Goal: Task Accomplishment & Management: Use online tool/utility

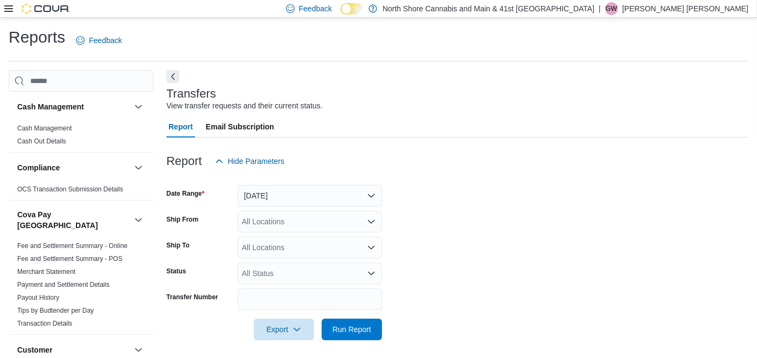
scroll to position [11, 0]
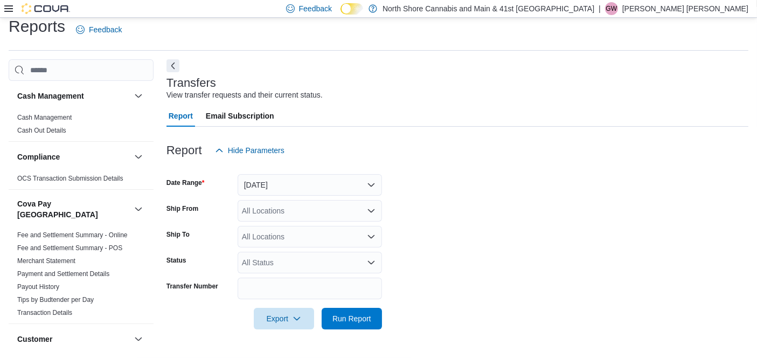
click at [6, 11] on icon at bounding box center [8, 8] width 9 height 6
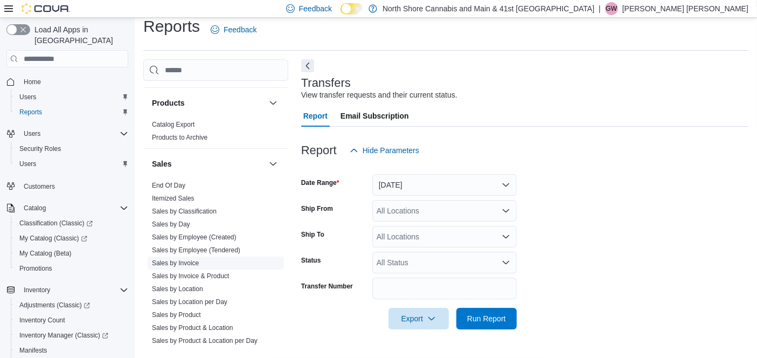
scroll to position [766, 0]
click at [178, 181] on link "End Of Day" at bounding box center [168, 185] width 33 height 8
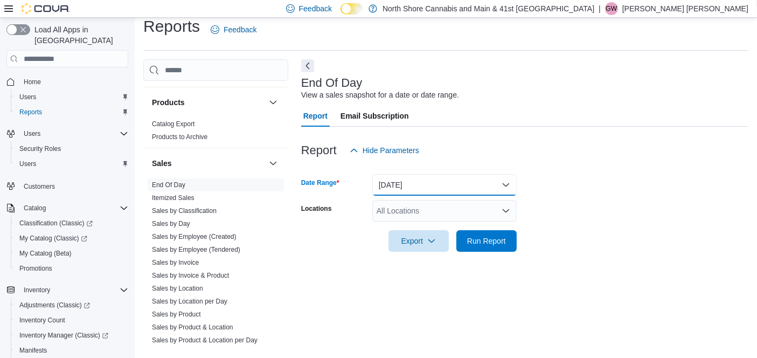
click at [462, 191] on button "[DATE]" at bounding box center [444, 185] width 144 height 22
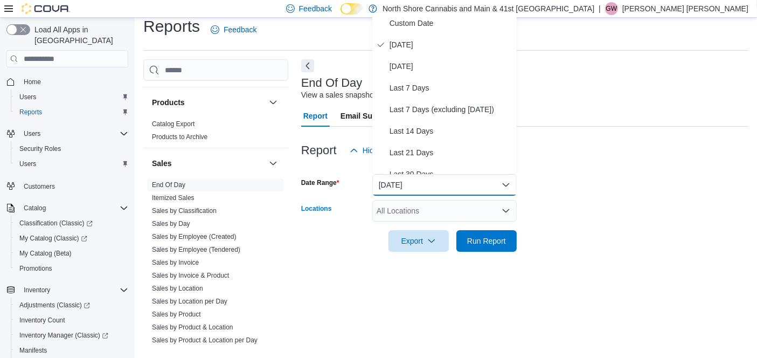
click at [454, 208] on div "All Locations" at bounding box center [444, 211] width 144 height 22
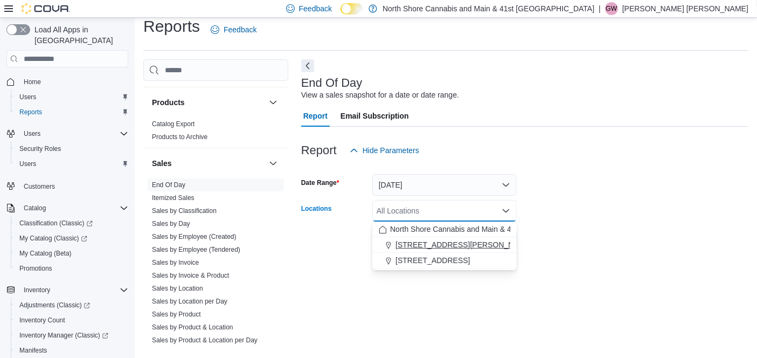
click at [402, 246] on span "[STREET_ADDRESS][PERSON_NAME]" at bounding box center [463, 244] width 137 height 11
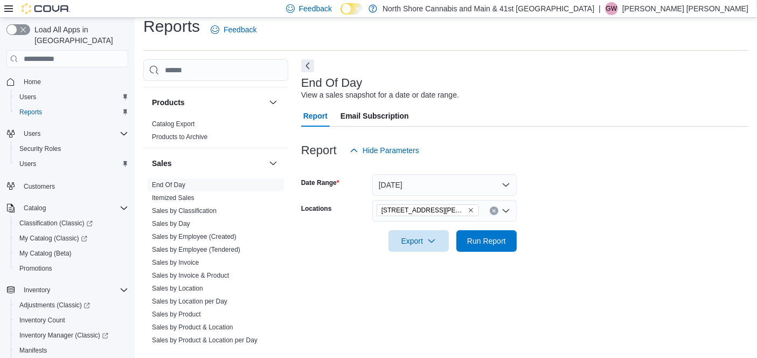
click at [553, 200] on form "Date Range [DATE] Locations [STREET_ADDRESS][PERSON_NAME] Export Run Report" at bounding box center [524, 206] width 447 height 90
click at [495, 237] on span "Run Report" at bounding box center [486, 240] width 39 height 11
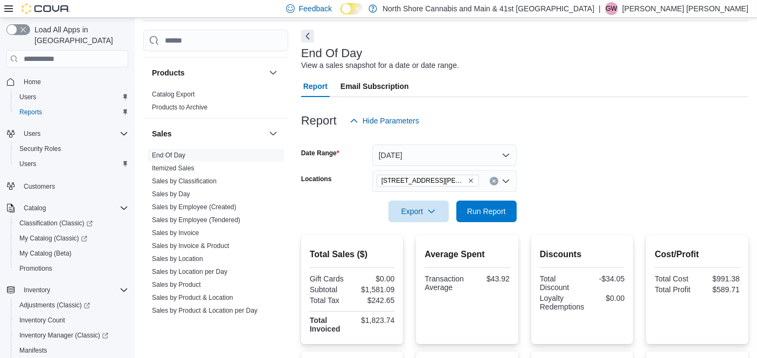
scroll to position [41, 0]
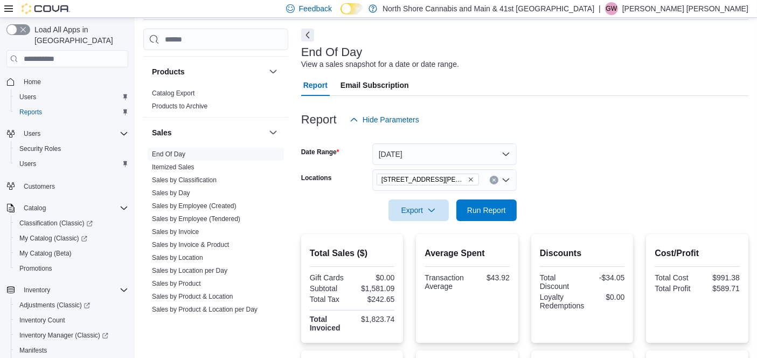
click at [467, 179] on icon "Remove 1520 Barrow St. from selection in this group" at bounding box center [470, 179] width 6 height 6
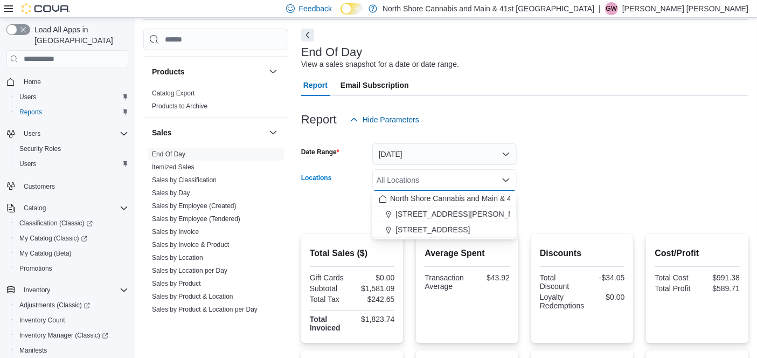
click at [412, 227] on span "[STREET_ADDRESS]" at bounding box center [432, 229] width 74 height 11
drag, startPoint x: 541, startPoint y: 178, endPoint x: 525, endPoint y: 200, distance: 27.5
click at [540, 178] on form "Date Range Today Locations 5707 Main St. Combo box. Selected. 5707 Main St.. Pr…" at bounding box center [524, 175] width 447 height 90
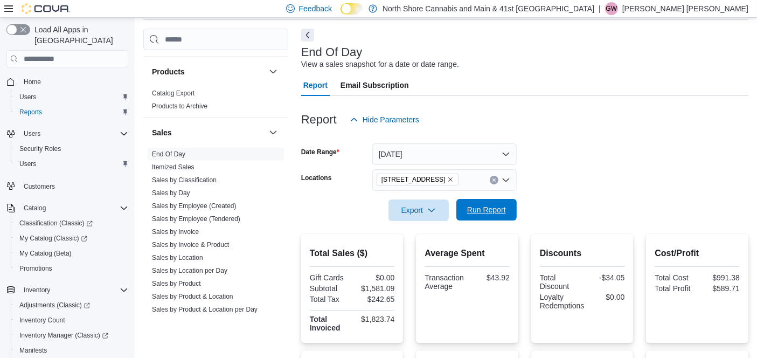
click at [509, 207] on span "Run Report" at bounding box center [486, 210] width 47 height 22
click at [481, 212] on span "Run Report" at bounding box center [486, 209] width 39 height 11
click at [447, 180] on icon "Remove 5707 Main St. from selection in this group" at bounding box center [450, 179] width 6 height 6
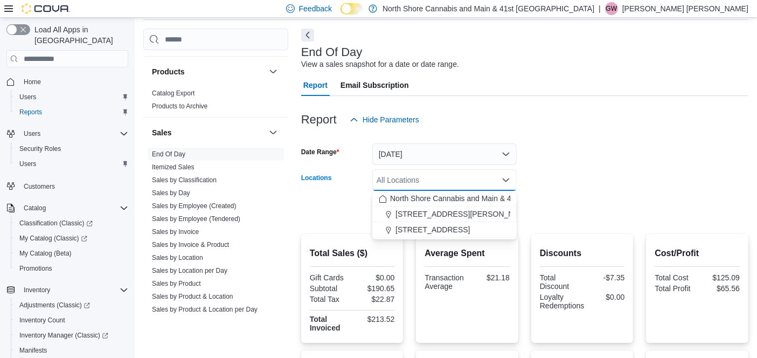
drag, startPoint x: 458, startPoint y: 217, endPoint x: 609, endPoint y: 194, distance: 152.5
click at [458, 218] on div "[STREET_ADDRESS][PERSON_NAME]" at bounding box center [444, 213] width 131 height 11
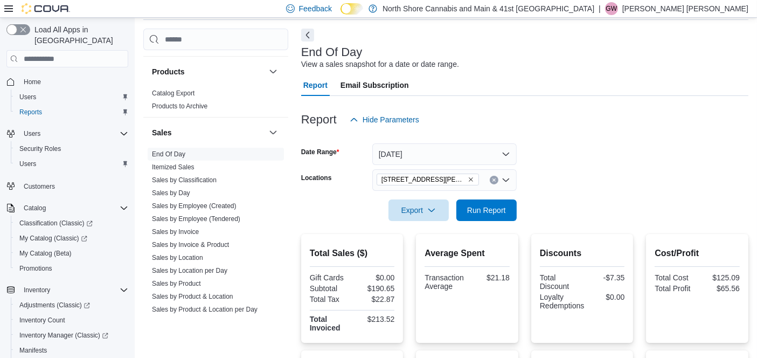
drag, startPoint x: 609, startPoint y: 194, endPoint x: 534, endPoint y: 226, distance: 81.1
click at [607, 194] on div at bounding box center [524, 195] width 447 height 9
click at [469, 206] on span "Run Report" at bounding box center [486, 209] width 39 height 11
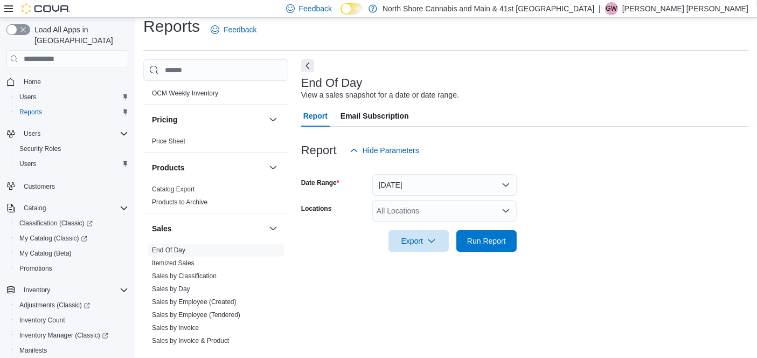
scroll to position [841, 0]
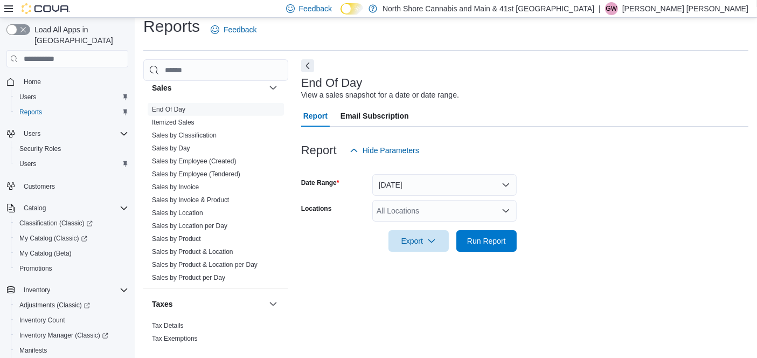
drag, startPoint x: 174, startPoint y: 97, endPoint x: 284, endPoint y: 96, distance: 109.9
click at [175, 106] on link "End Of Day" at bounding box center [168, 110] width 33 height 8
click at [406, 216] on div "All Locations" at bounding box center [444, 211] width 144 height 22
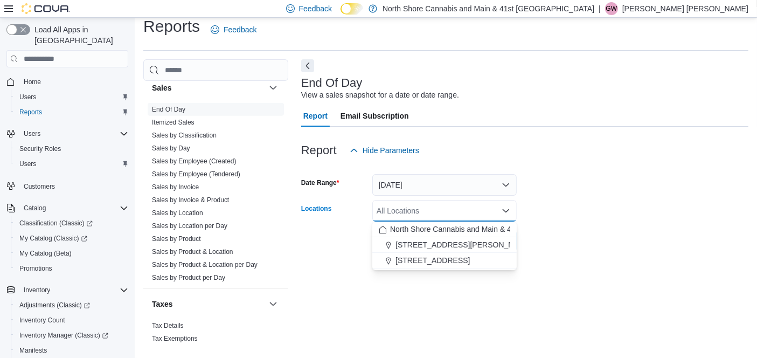
drag, startPoint x: 429, startPoint y: 244, endPoint x: 645, endPoint y: 183, distance: 224.7
click at [430, 244] on span "[STREET_ADDRESS][PERSON_NAME]" at bounding box center [463, 244] width 137 height 11
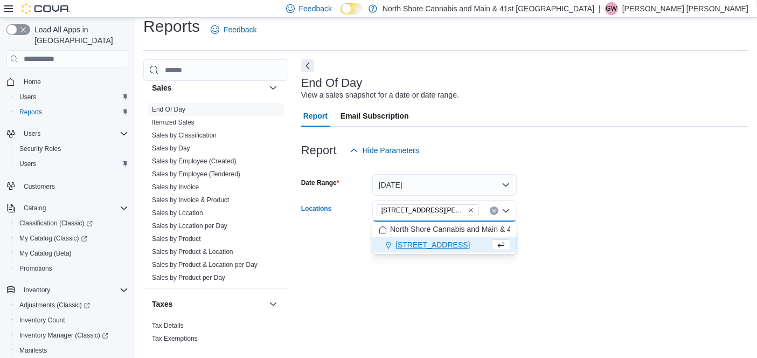
drag, startPoint x: 666, startPoint y: 190, endPoint x: 549, endPoint y: 229, distance: 122.8
click at [646, 202] on form "Date Range Today Locations 1520 Barrow St. Combo box. Selected. 1520 Barrow St.…" at bounding box center [524, 206] width 447 height 90
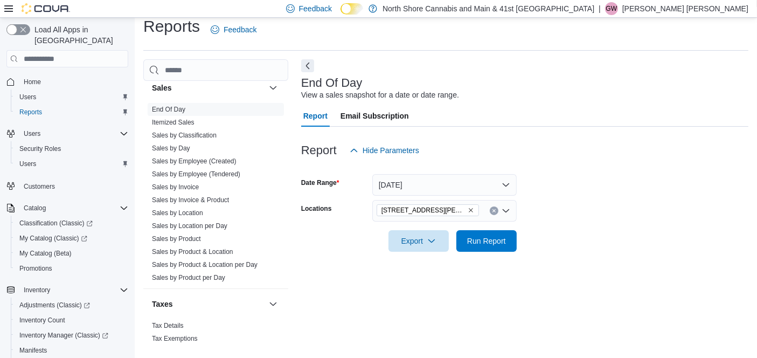
click at [464, 254] on div at bounding box center [524, 257] width 447 height 13
click at [469, 244] on span "Run Report" at bounding box center [486, 240] width 39 height 11
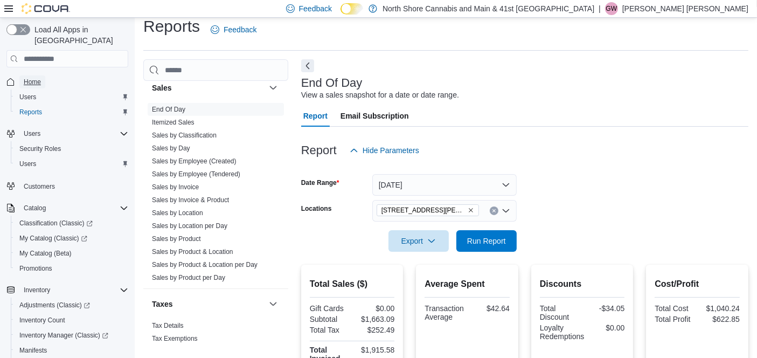
click at [25, 78] on span "Home" at bounding box center [32, 82] width 17 height 9
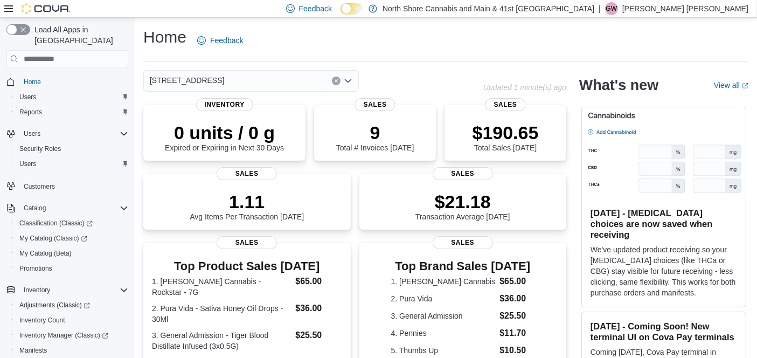
click at [235, 82] on div "[STREET_ADDRESS]" at bounding box center [250, 81] width 215 height 22
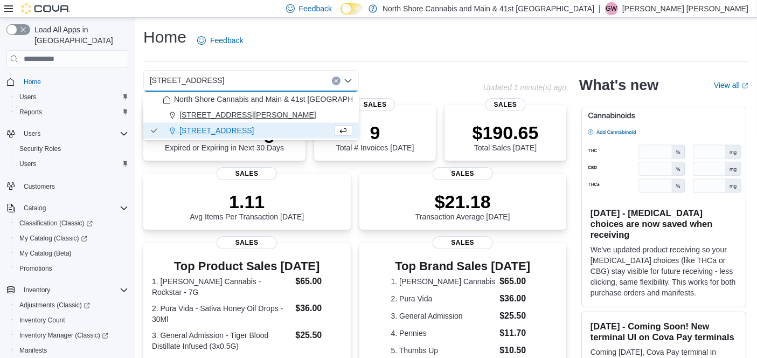
click at [236, 114] on div "[STREET_ADDRESS][PERSON_NAME]" at bounding box center [258, 114] width 190 height 11
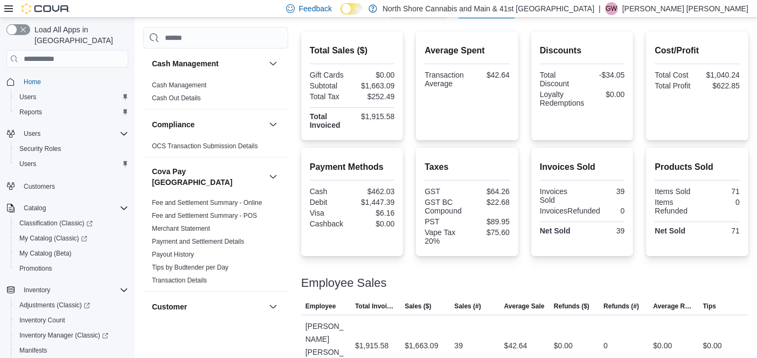
scroll to position [244, 0]
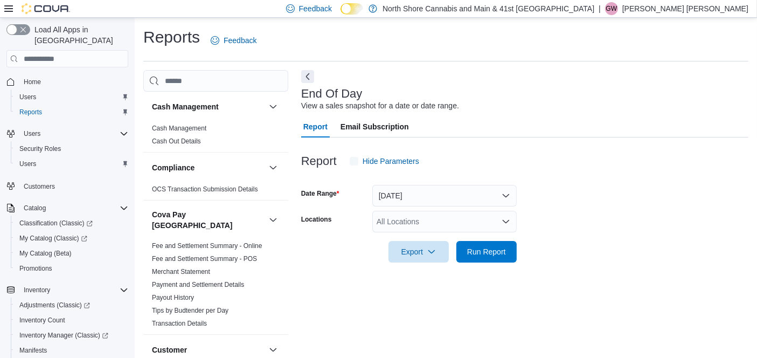
scroll to position [11, 0]
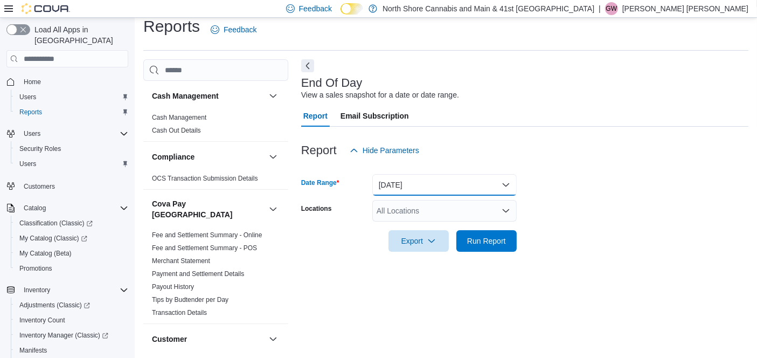
click at [414, 185] on button "[DATE]" at bounding box center [444, 185] width 144 height 22
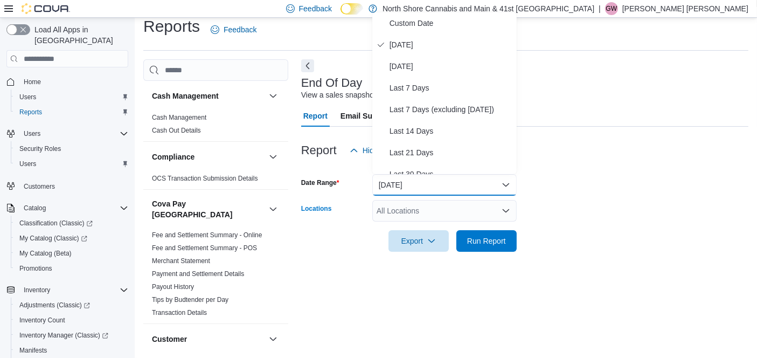
click at [423, 203] on div "All Locations" at bounding box center [444, 211] width 144 height 22
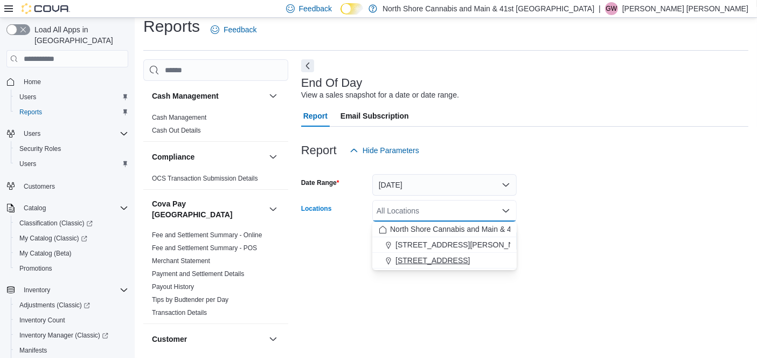
click at [451, 257] on div "[STREET_ADDRESS]" at bounding box center [444, 260] width 131 height 11
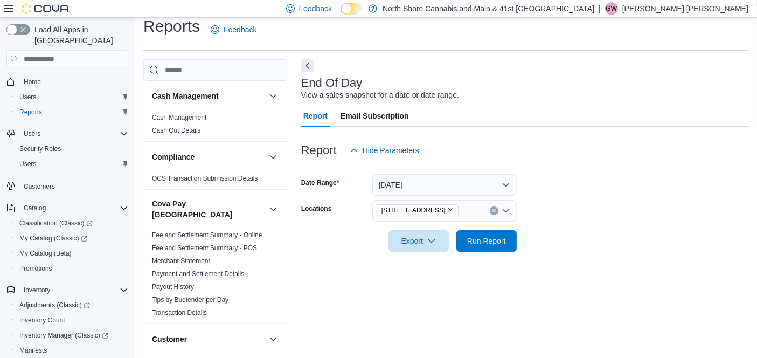
click at [505, 256] on div at bounding box center [524, 257] width 447 height 13
click at [493, 236] on span "Run Report" at bounding box center [486, 240] width 39 height 11
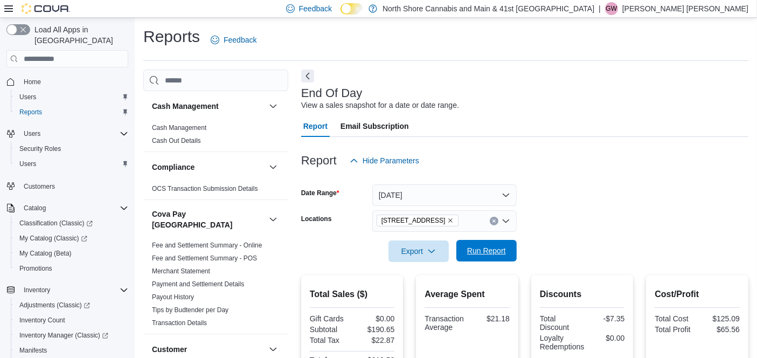
scroll to position [2, 0]
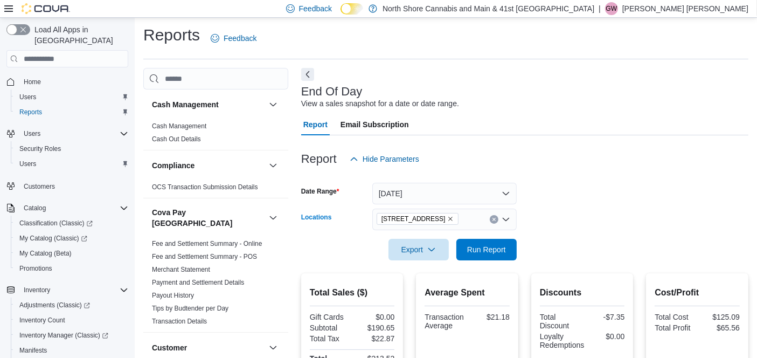
click at [497, 217] on button "Clear input" at bounding box center [494, 219] width 9 height 9
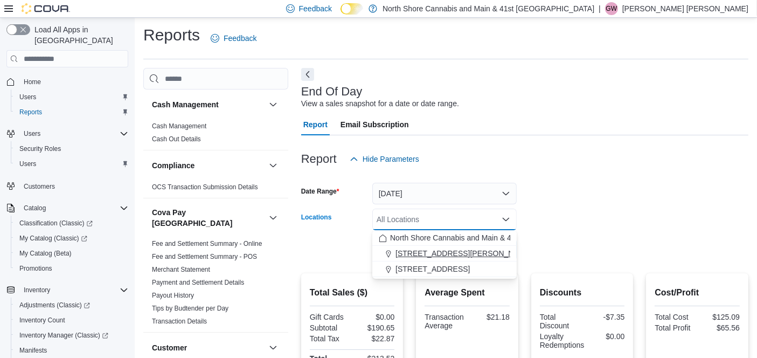
click at [470, 250] on div "[STREET_ADDRESS][PERSON_NAME]" at bounding box center [444, 253] width 131 height 11
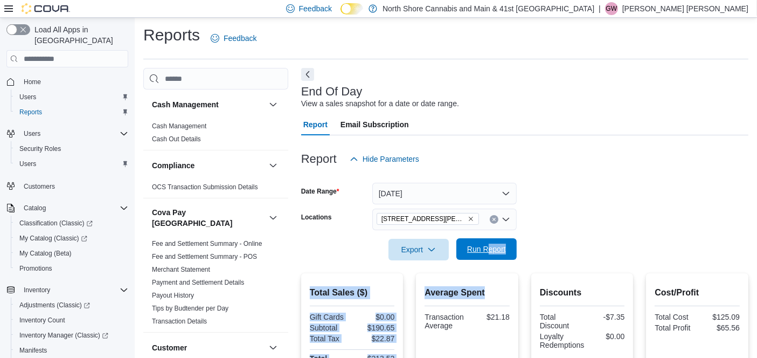
drag, startPoint x: 523, startPoint y: 279, endPoint x: 488, endPoint y: 254, distance: 43.3
click at [488, 254] on div "Report Hide Parameters Date Range [DATE] Locations [STREET_ADDRESS][PERSON_NAME…" at bounding box center [524, 358] width 447 height 446
click at [488, 254] on span "Run Report" at bounding box center [486, 249] width 47 height 22
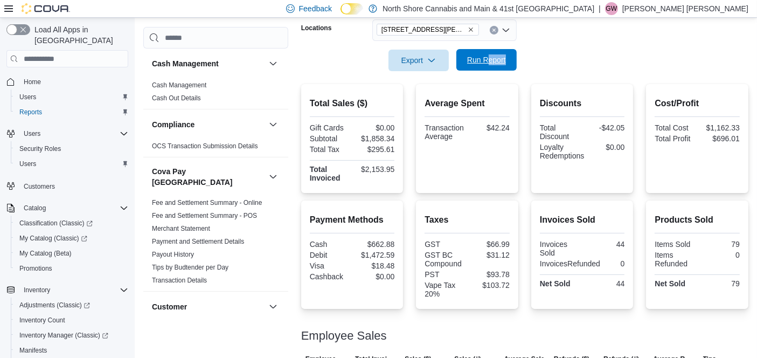
scroll to position [192, 0]
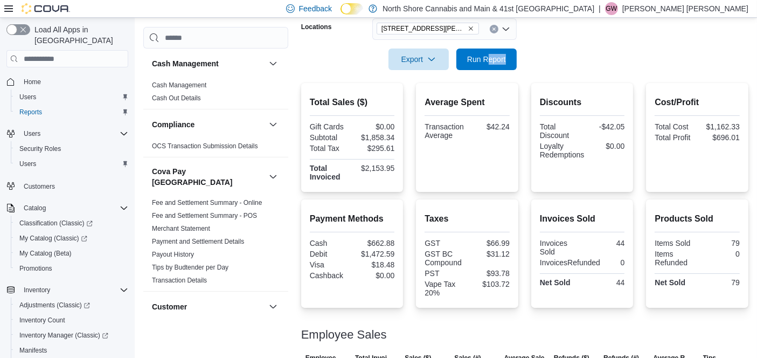
click at [609, 50] on form "Date Range [DATE] Locations [STREET_ADDRESS][PERSON_NAME] Export Run Report" at bounding box center [524, 25] width 447 height 90
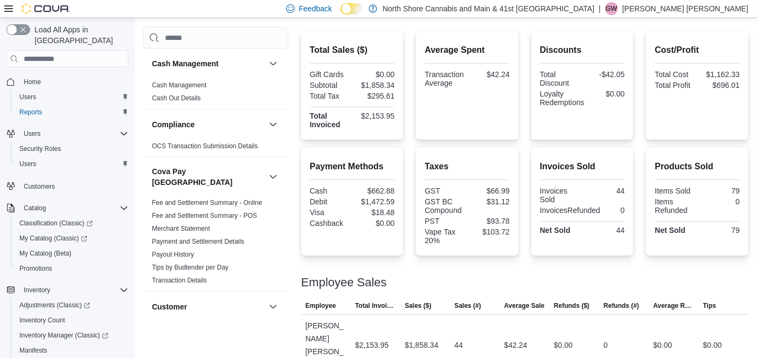
scroll to position [0, 0]
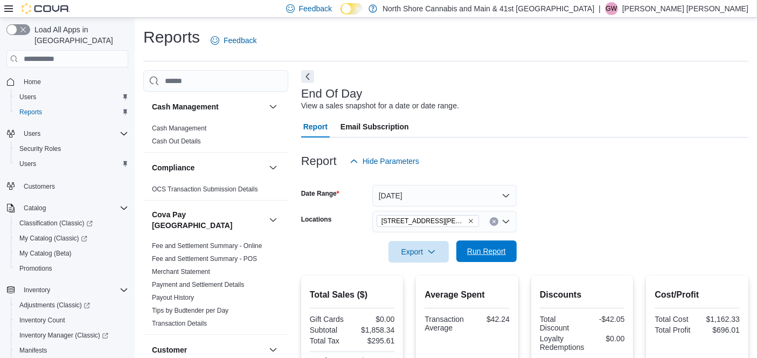
click at [488, 243] on span "Run Report" at bounding box center [486, 251] width 47 height 22
click at [445, 195] on button "[DATE]" at bounding box center [444, 196] width 144 height 22
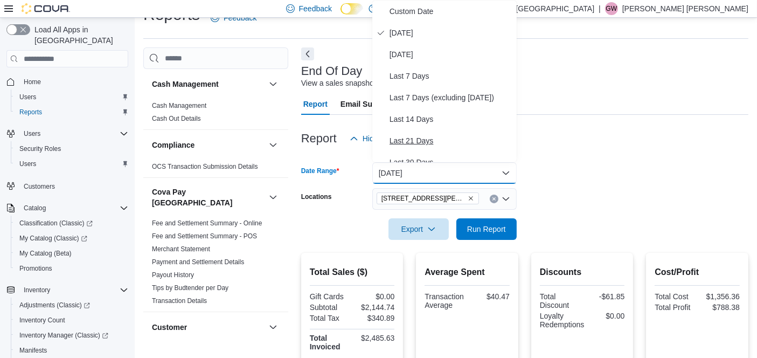
scroll to position [162, 0]
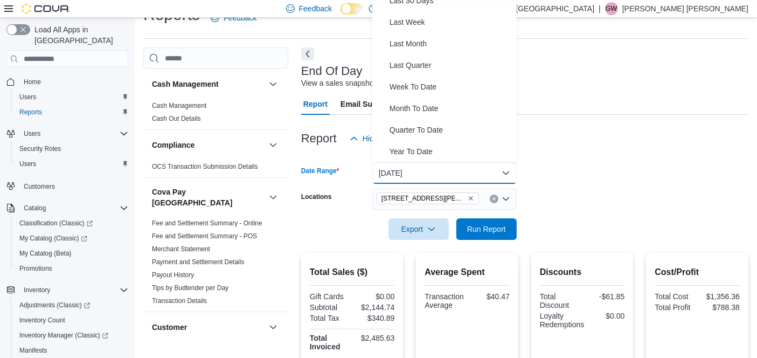
click at [613, 178] on form "Date Range [DATE] Locations [STREET_ADDRESS][PERSON_NAME] Export Run Report" at bounding box center [524, 194] width 447 height 90
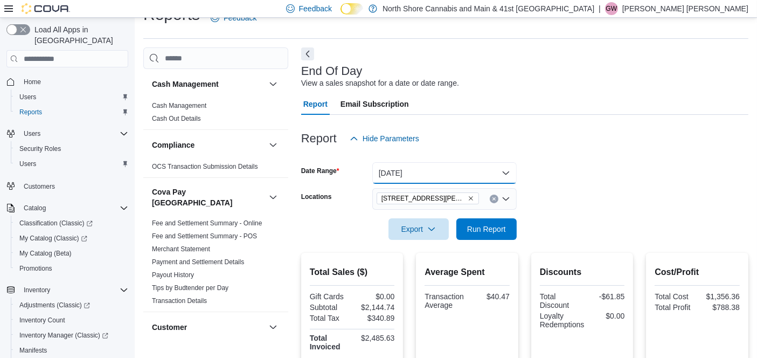
click at [446, 168] on button "[DATE]" at bounding box center [444, 173] width 144 height 22
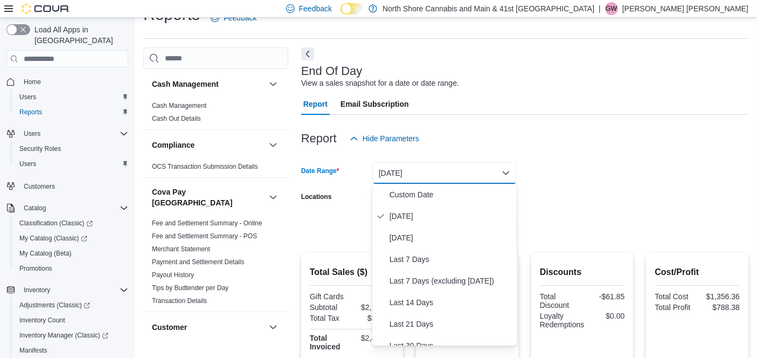
click at [554, 198] on form "Date Range [DATE] Locations [STREET_ADDRESS][PERSON_NAME] Export Run Report" at bounding box center [524, 194] width 447 height 90
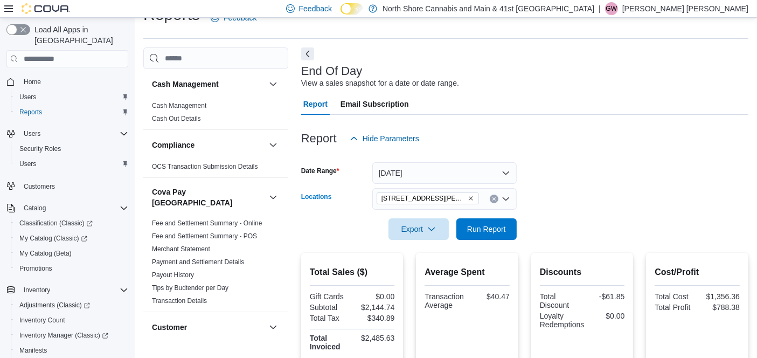
click at [467, 197] on icon "Remove 1520 Barrow St. from selection in this group" at bounding box center [470, 198] width 6 height 6
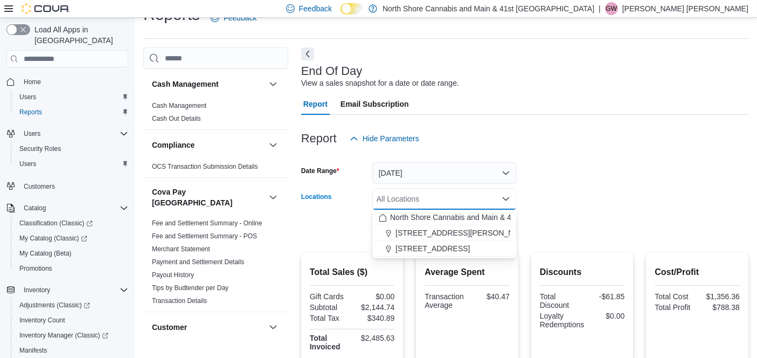
click at [448, 244] on div "[STREET_ADDRESS]" at bounding box center [444, 248] width 131 height 11
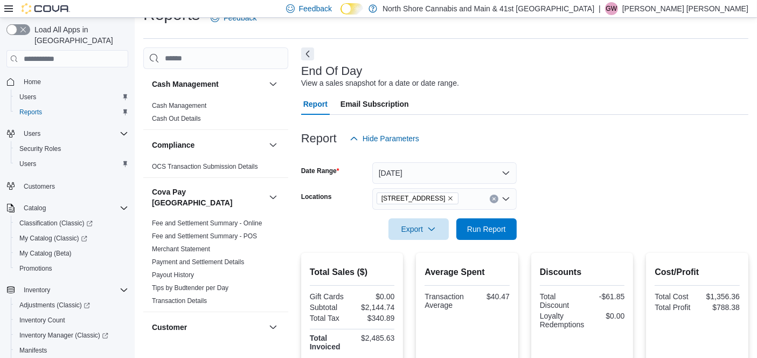
click at [559, 203] on form "Date Range [DATE] Locations [STREET_ADDRESS] Export Run Report" at bounding box center [524, 194] width 447 height 90
click at [502, 233] on span "Run Report" at bounding box center [486, 228] width 39 height 11
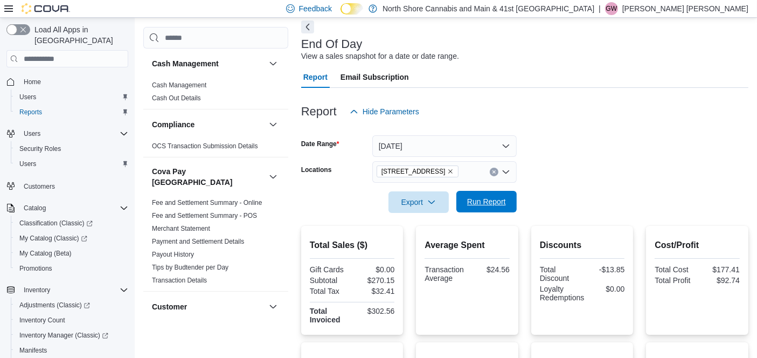
scroll to position [50, 0]
click at [627, 113] on div "Report Hide Parameters" at bounding box center [524, 111] width 447 height 22
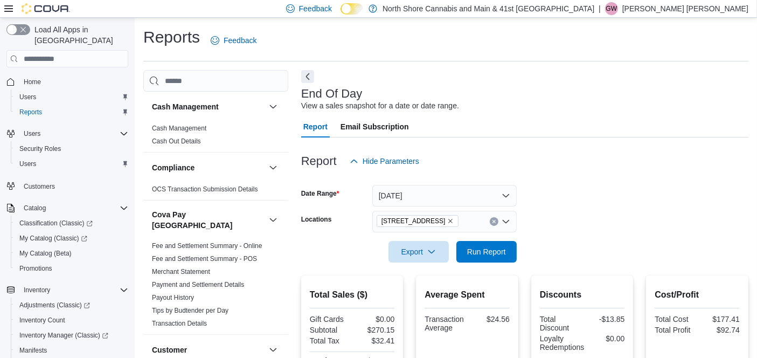
scroll to position [247, 0]
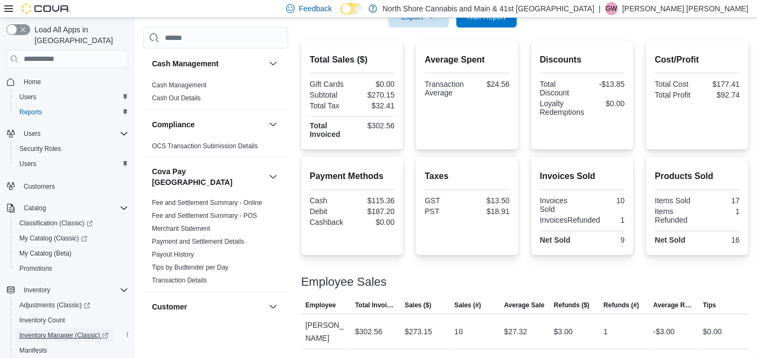
click at [77, 331] on span "Inventory Manager (Classic)" at bounding box center [63, 335] width 89 height 9
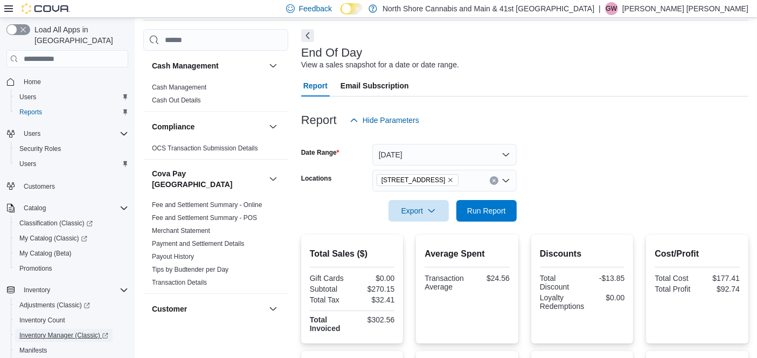
scroll to position [41, 0]
click at [489, 218] on span "Run Report" at bounding box center [486, 210] width 47 height 22
